Goal: Find specific page/section: Find specific page/section

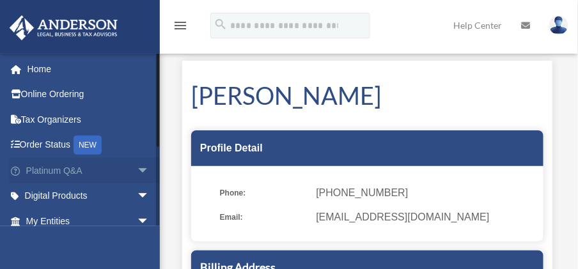
click at [118, 180] on link "Platinum Q&A arrow_drop_down" at bounding box center [89, 171] width 160 height 26
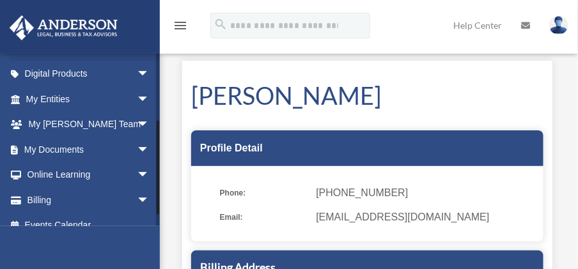
scroll to position [124, 0]
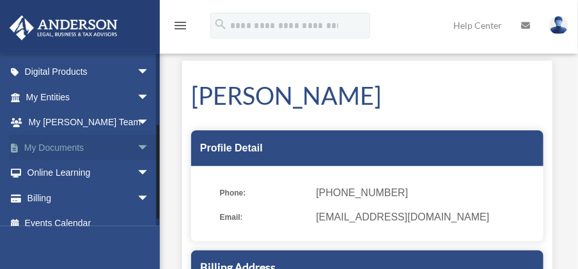
click at [137, 149] on span "arrow_drop_down" at bounding box center [150, 148] width 26 height 26
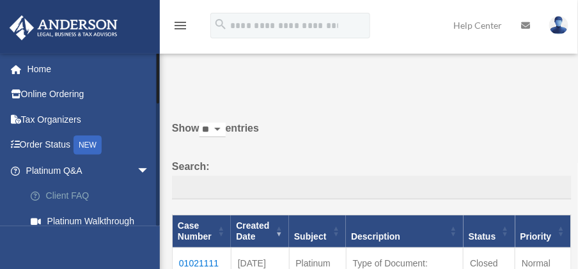
click at [138, 184] on link "Client FAQ" at bounding box center [93, 197] width 151 height 26
click at [137, 171] on span "arrow_drop_down" at bounding box center [150, 171] width 26 height 26
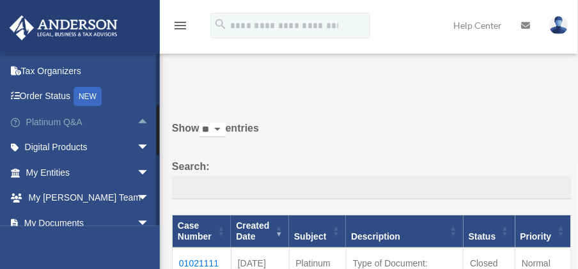
scroll to position [61, 0]
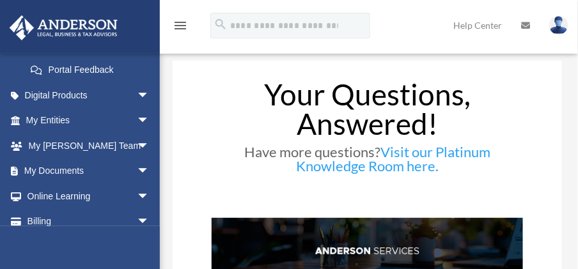
scroll to position [360, 0]
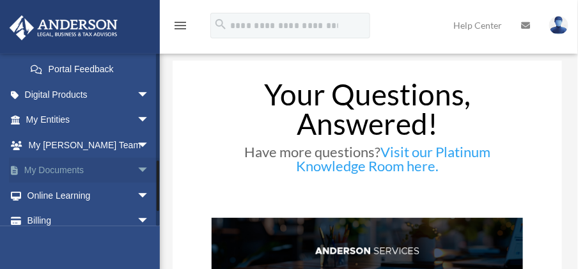
click at [137, 184] on span "arrow_drop_down" at bounding box center [150, 171] width 26 height 26
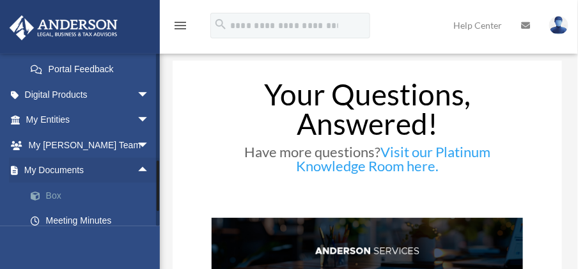
click at [62, 208] on link "Box" at bounding box center [93, 196] width 151 height 26
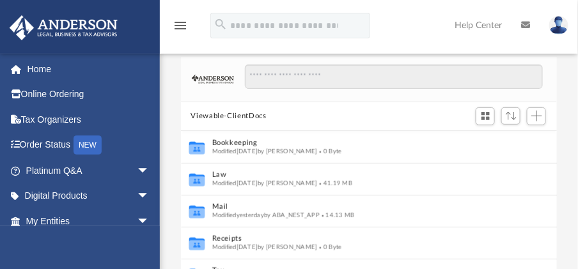
scroll to position [67, 0]
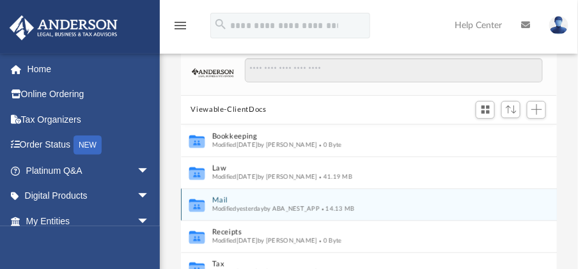
click at [214, 207] on span "Modified yesterday by ABA_NEST_APP" at bounding box center [265, 208] width 107 height 6
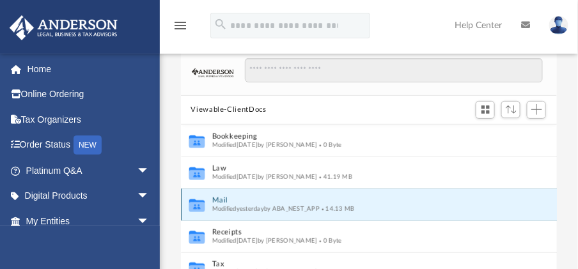
click at [234, 198] on button "Mail" at bounding box center [360, 200] width 297 height 8
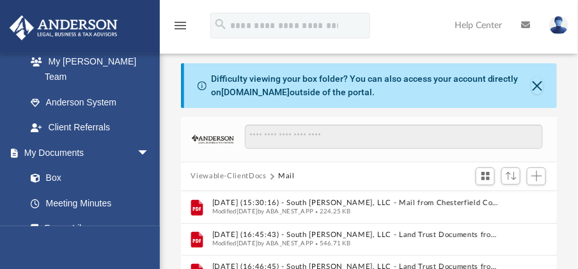
scroll to position [363, 0]
click at [40, 173] on span at bounding box center [42, 177] width 8 height 9
click at [191, 176] on button "Viewable-ClientDocs" at bounding box center [228, 177] width 75 height 12
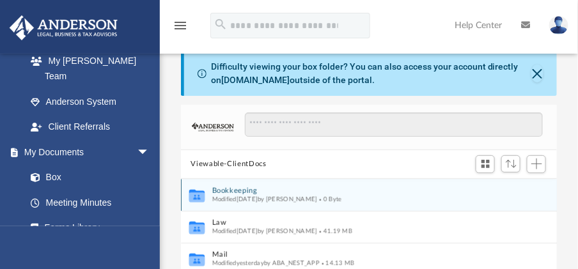
scroll to position [0, 0]
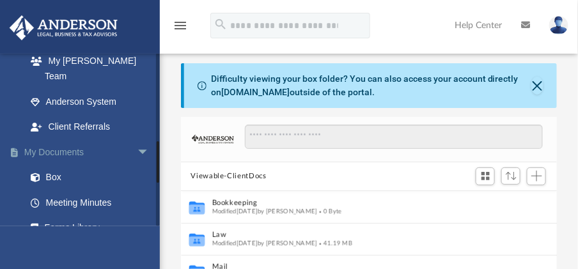
click at [42, 141] on link "My Documents arrow_drop_down" at bounding box center [89, 152] width 160 height 26
click at [40, 173] on span at bounding box center [42, 177] width 8 height 9
click at [46, 165] on link "Box" at bounding box center [93, 178] width 151 height 26
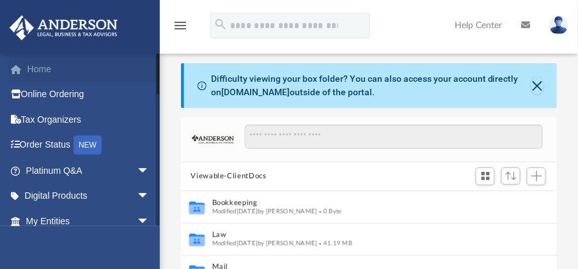
click at [39, 72] on link "Home" at bounding box center [89, 69] width 160 height 26
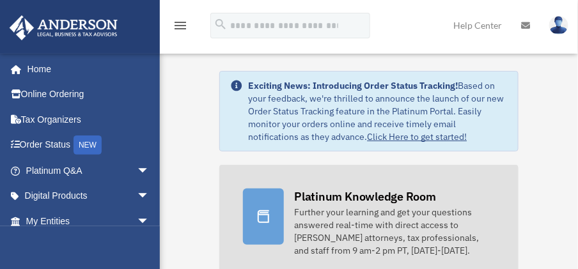
click at [280, 214] on div at bounding box center [263, 217] width 41 height 56
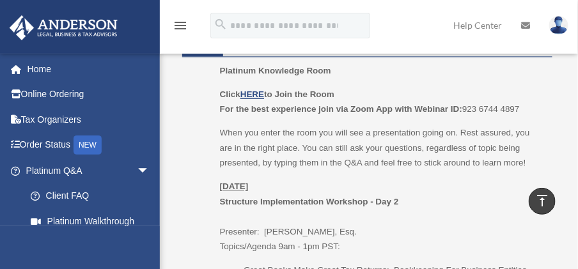
scroll to position [650, 0]
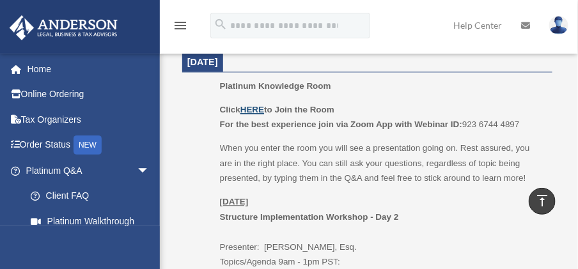
click at [261, 111] on u "HERE" at bounding box center [252, 110] width 24 height 10
